Goal: Task Accomplishment & Management: Complete application form

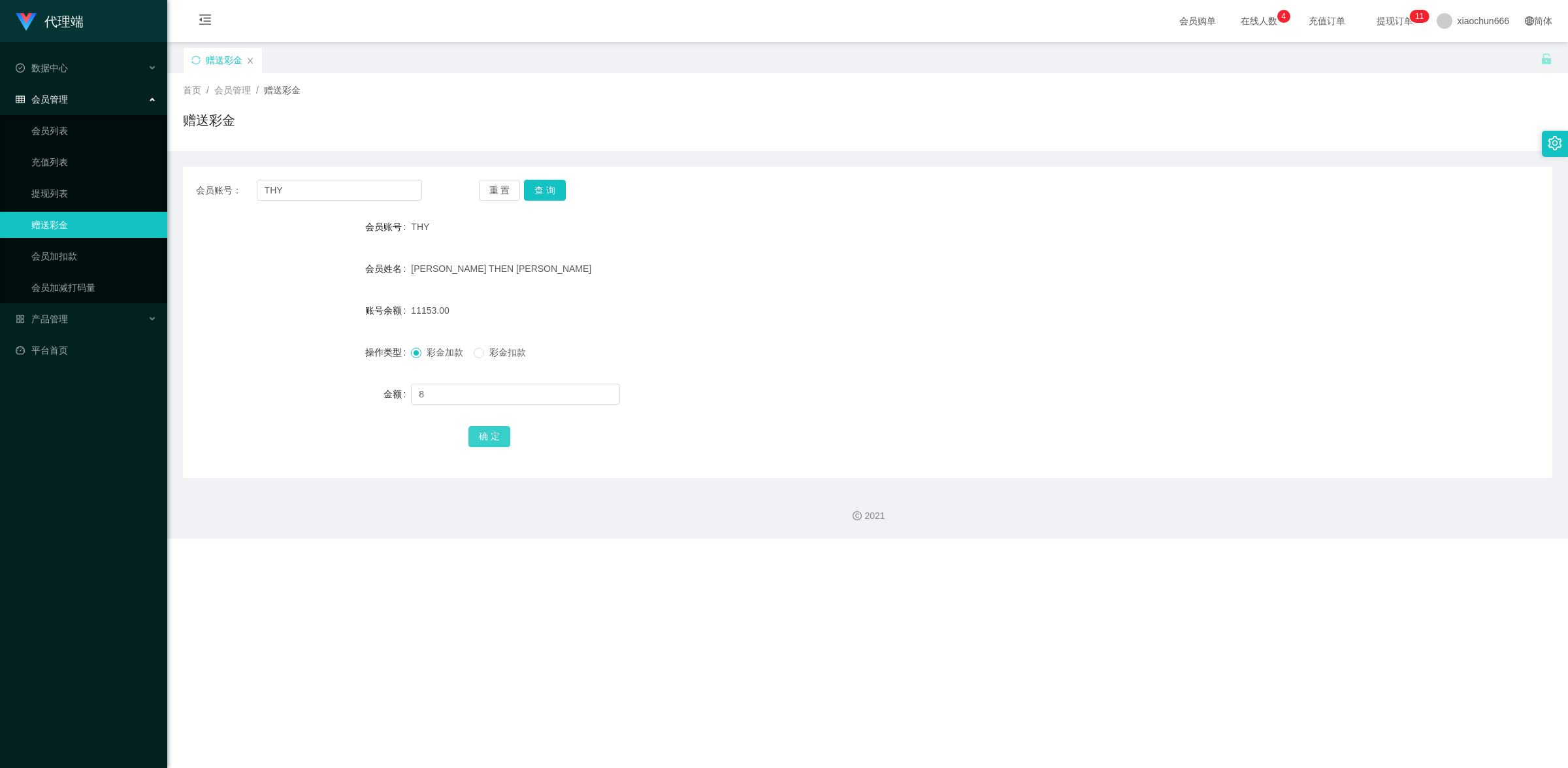
type input "8"
click at [468, 437] on button "确 定" at bounding box center [489, 436] width 41 height 21
click at [471, 390] on input "text" at bounding box center [515, 394] width 209 height 21
type input "8"
click at [500, 441] on button "确 定" at bounding box center [489, 436] width 41 height 21
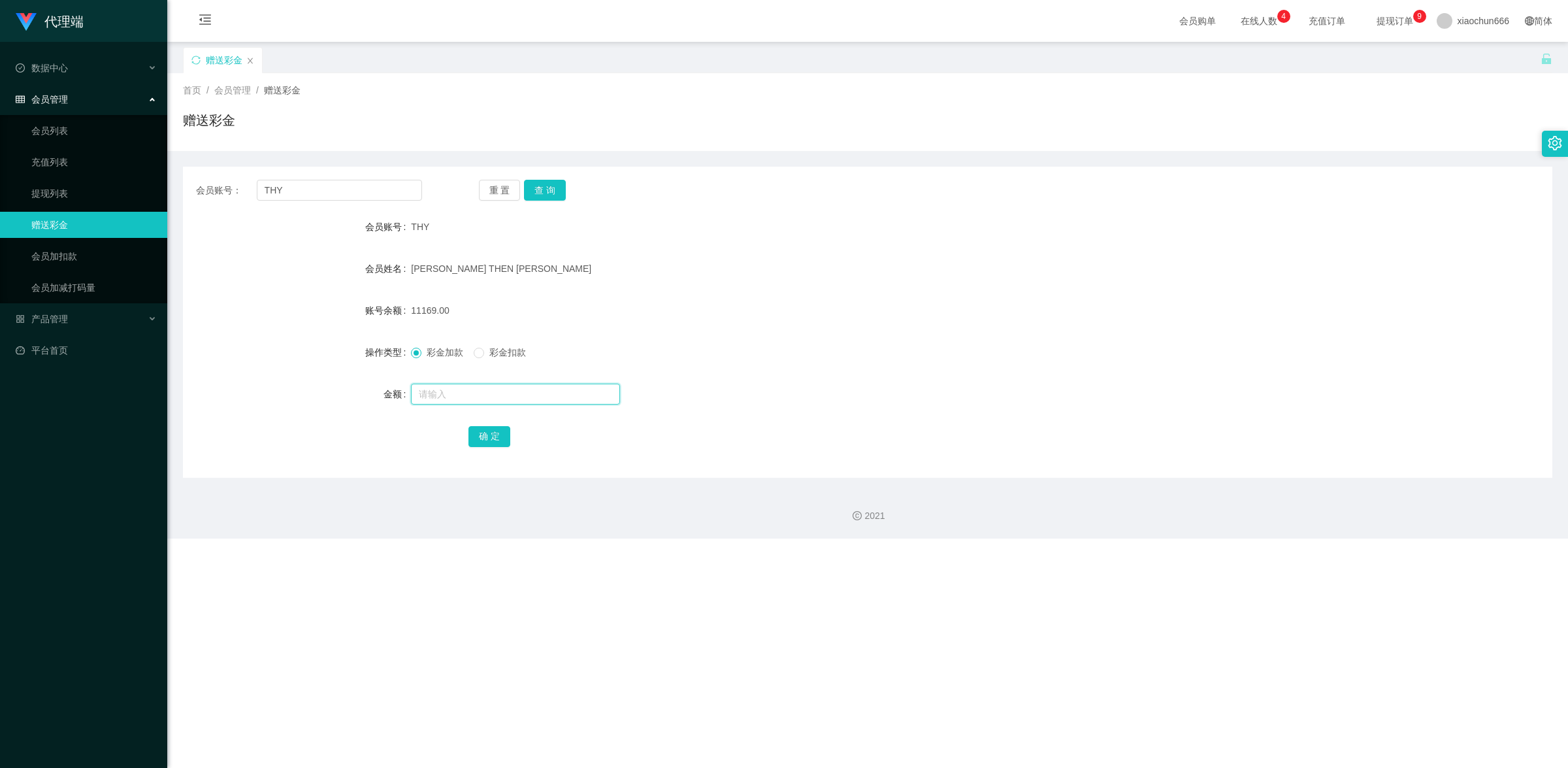
click at [478, 400] on input "text" at bounding box center [515, 394] width 209 height 21
type input "8"
click at [489, 435] on button "确 定" at bounding box center [489, 436] width 41 height 21
click at [485, 389] on input "text" at bounding box center [515, 394] width 209 height 21
type input "8"
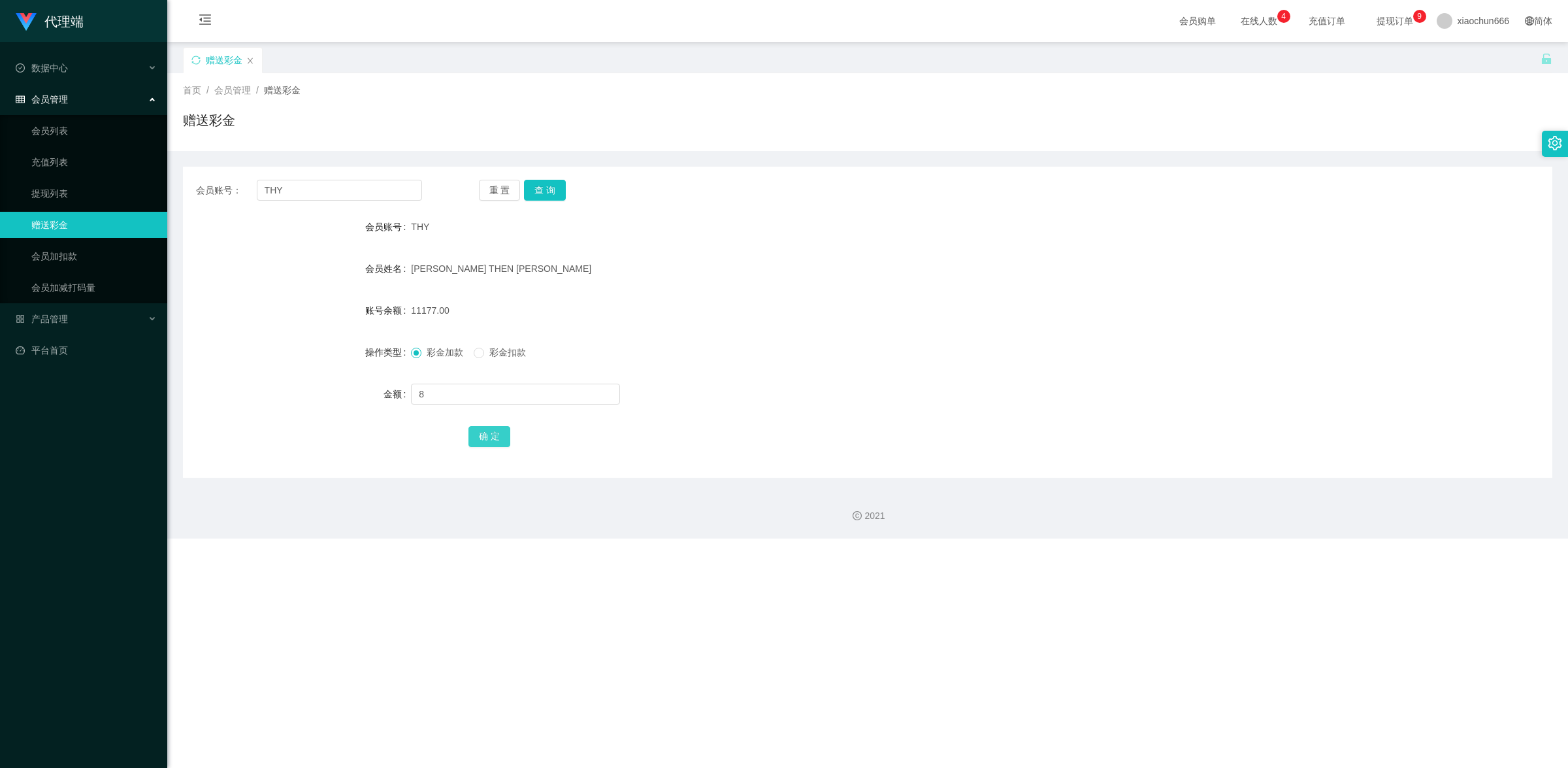
drag, startPoint x: 498, startPoint y: 435, endPoint x: 604, endPoint y: 414, distance: 108.1
click at [498, 435] on button "确 定" at bounding box center [489, 436] width 41 height 21
click at [465, 396] on input "text" at bounding box center [515, 394] width 209 height 21
type input "8"
click at [487, 436] on button "确 定" at bounding box center [489, 436] width 41 height 21
